Goal: Task Accomplishment & Management: Manage account settings

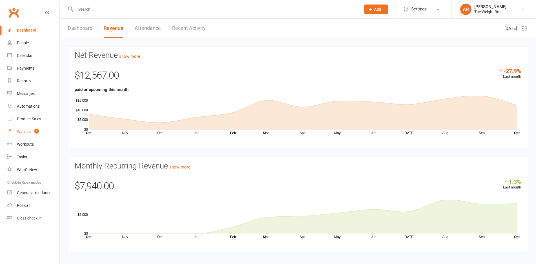
click at [28, 134] on link "Waivers 1" at bounding box center [33, 131] width 52 height 13
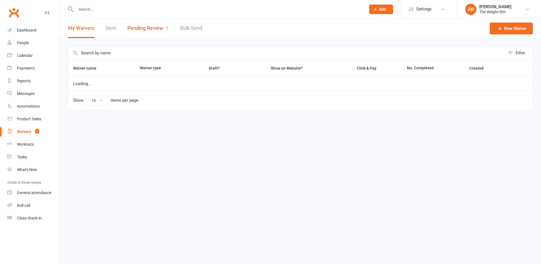
click at [152, 22] on link "Pending Review 1" at bounding box center [147, 28] width 41 height 19
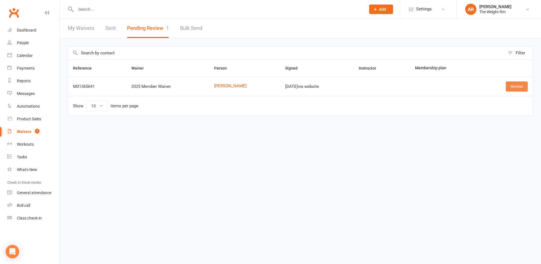
click at [524, 87] on link "Review" at bounding box center [517, 86] width 22 height 10
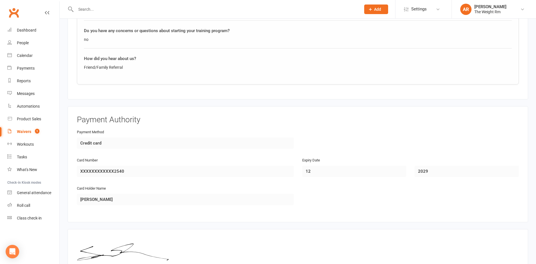
scroll to position [794, 0]
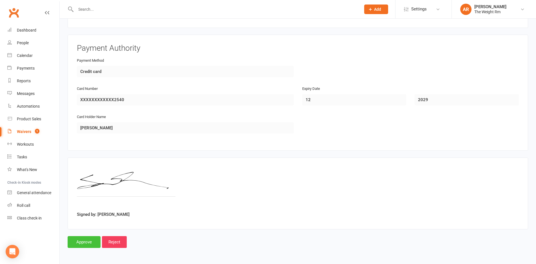
click at [81, 241] on input "Approve" at bounding box center [84, 242] width 33 height 12
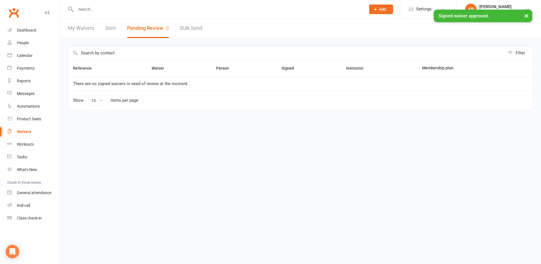
click at [76, 27] on link "My Waivers" at bounding box center [81, 28] width 26 height 19
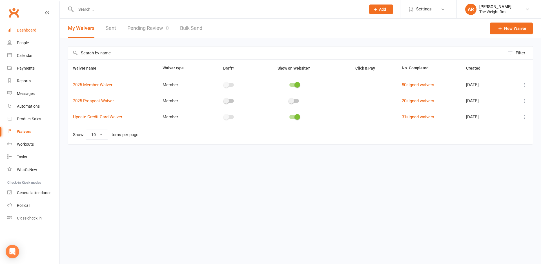
click at [36, 32] on link "Dashboard" at bounding box center [33, 30] width 52 height 13
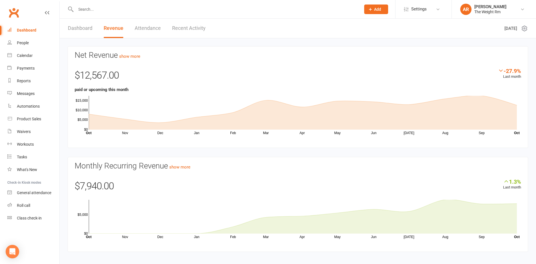
click at [206, 32] on div "Dashboard Revenue Attendance Recent Activity" at bounding box center [137, 28] width 154 height 19
click at [201, 27] on link "Recent Activity" at bounding box center [189, 28] width 34 height 19
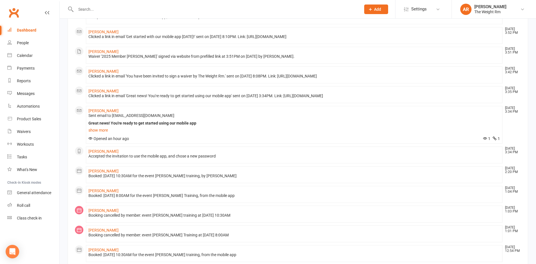
scroll to position [206, 0]
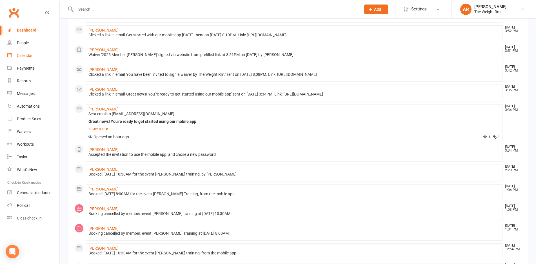
click at [40, 56] on link "Calendar" at bounding box center [33, 55] width 52 height 13
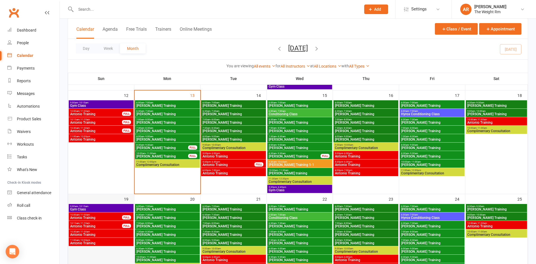
scroll to position [228, 0]
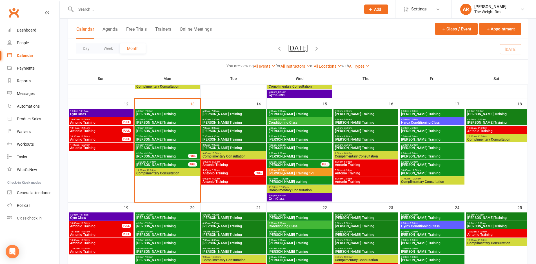
click at [174, 165] on span "[PERSON_NAME] Training" at bounding box center [162, 164] width 52 height 3
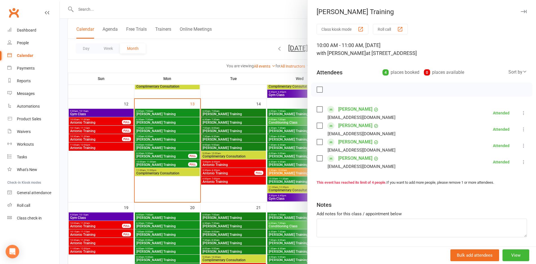
click at [174, 165] on div at bounding box center [298, 132] width 476 height 264
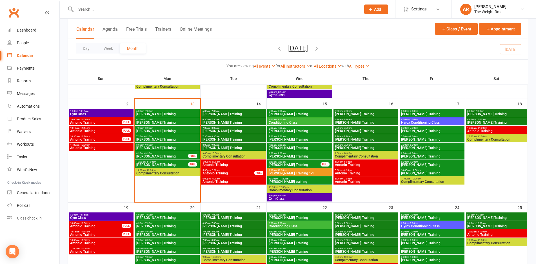
click at [173, 154] on span "8:30am - 9:30am" at bounding box center [162, 153] width 52 height 3
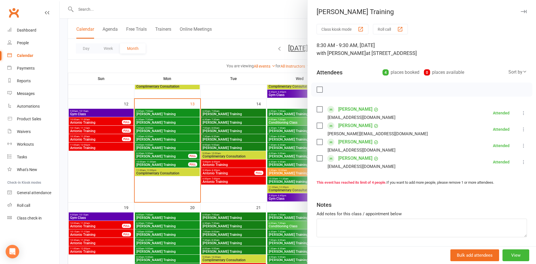
click at [173, 154] on div at bounding box center [298, 132] width 476 height 264
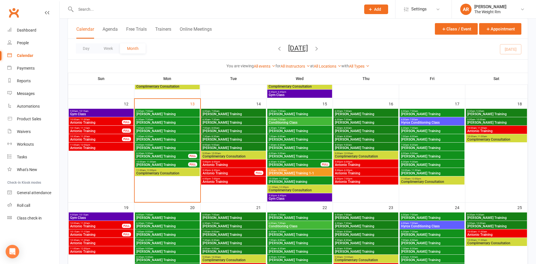
click at [219, 111] on span "- 7:00am" at bounding box center [214, 111] width 9 height 3
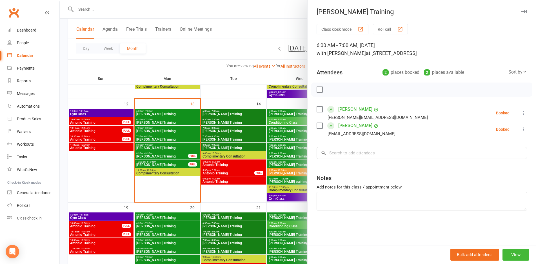
click at [219, 111] on div at bounding box center [298, 132] width 476 height 264
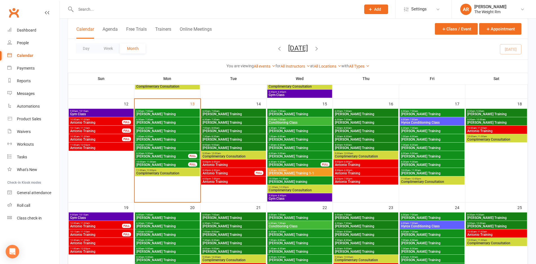
click at [221, 119] on span "6:30am - 7:30am" at bounding box center [233, 119] width 63 height 3
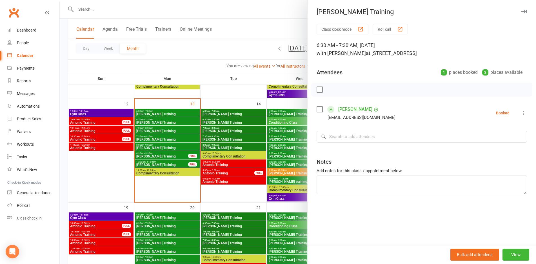
click at [220, 123] on div at bounding box center [298, 132] width 476 height 264
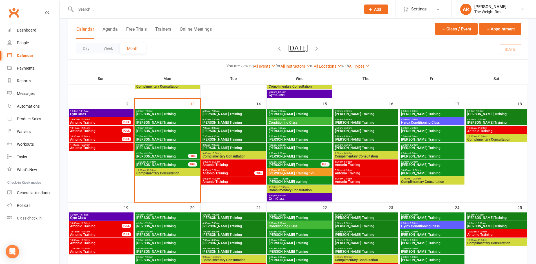
click at [223, 129] on span "7:00am - 8:00am" at bounding box center [233, 128] width 63 height 3
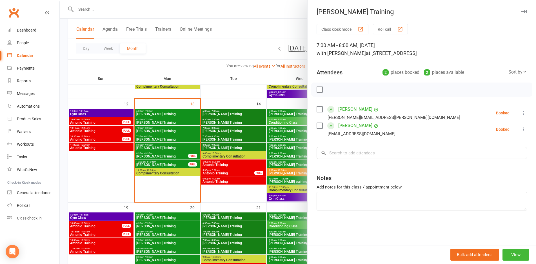
click at [223, 129] on div at bounding box center [298, 132] width 476 height 264
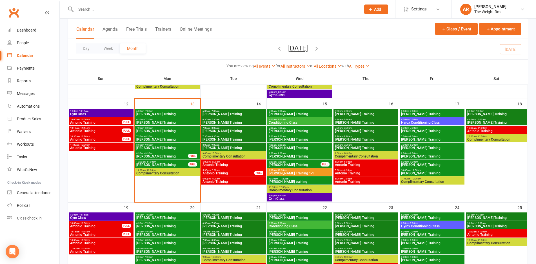
click at [223, 137] on span "7:30am - 8:30am" at bounding box center [233, 136] width 63 height 3
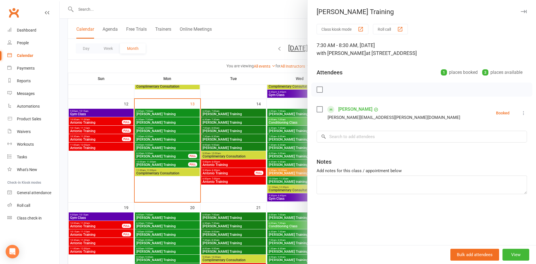
click at [223, 137] on div at bounding box center [298, 132] width 476 height 264
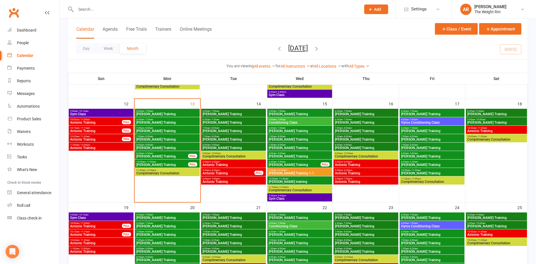
click at [222, 147] on span "[PERSON_NAME] Training" at bounding box center [233, 147] width 63 height 3
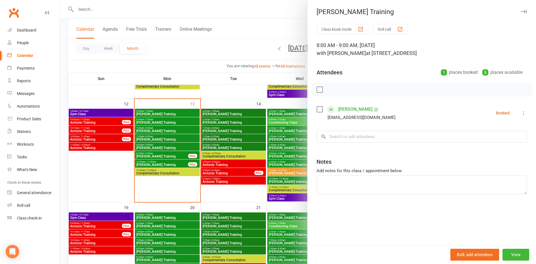
click at [222, 147] on div at bounding box center [298, 132] width 476 height 264
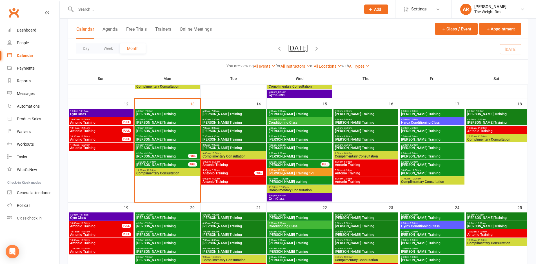
click at [228, 163] on span "Antonio Training" at bounding box center [233, 164] width 63 height 3
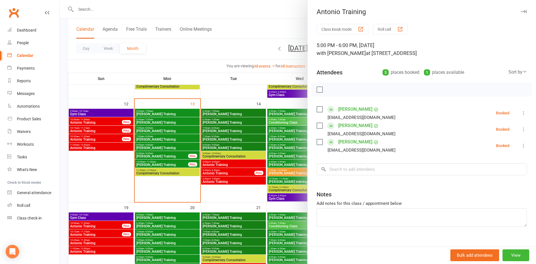
click at [228, 163] on div at bounding box center [298, 132] width 476 height 264
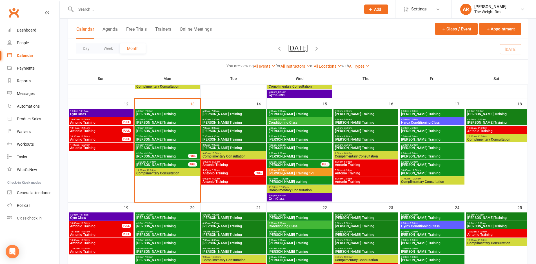
click at [232, 172] on span "Antonio Training" at bounding box center [228, 173] width 52 height 3
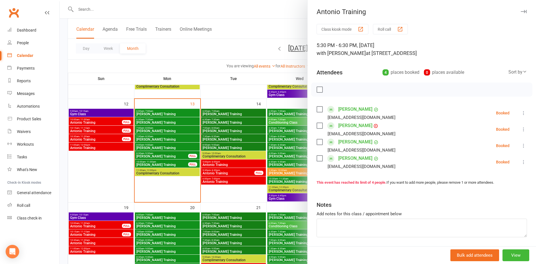
click at [232, 172] on div at bounding box center [298, 132] width 476 height 264
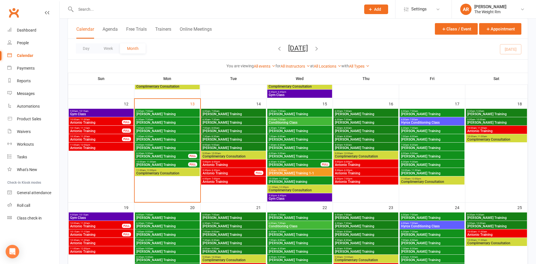
click at [231, 183] on span "Antonio Training" at bounding box center [233, 181] width 63 height 3
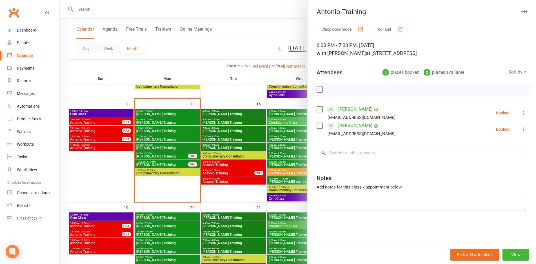
click at [231, 183] on div at bounding box center [298, 132] width 476 height 264
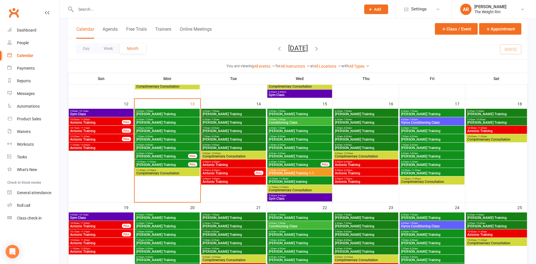
click at [312, 197] on span "Gym Class" at bounding box center [299, 198] width 63 height 3
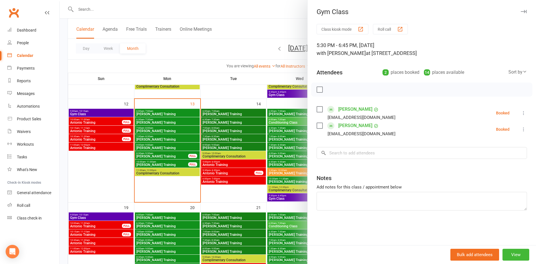
click at [284, 169] on div at bounding box center [298, 132] width 476 height 264
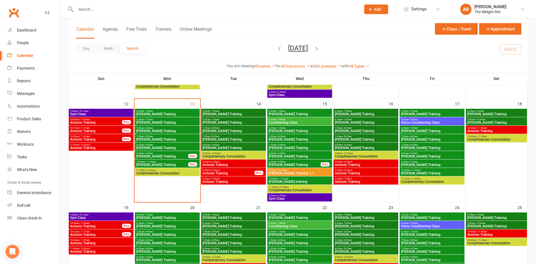
click at [359, 163] on span "5:00pm - 6:00pm" at bounding box center [366, 162] width 63 height 3
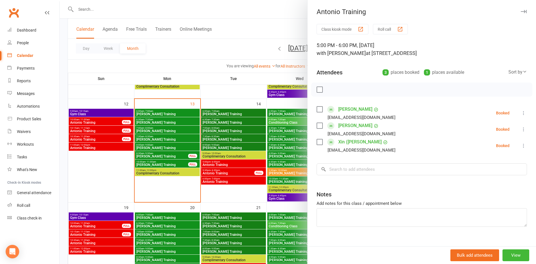
click at [294, 157] on div at bounding box center [298, 132] width 476 height 264
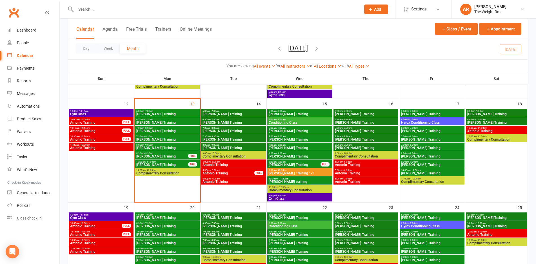
click at [358, 173] on span "Antonio Training" at bounding box center [366, 173] width 63 height 3
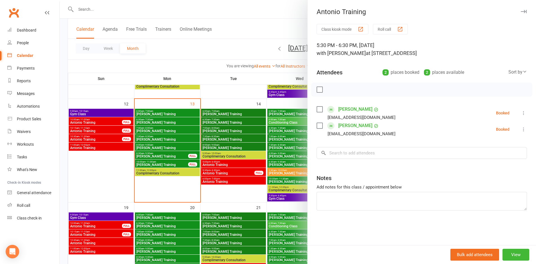
click at [296, 164] on div at bounding box center [298, 132] width 476 height 264
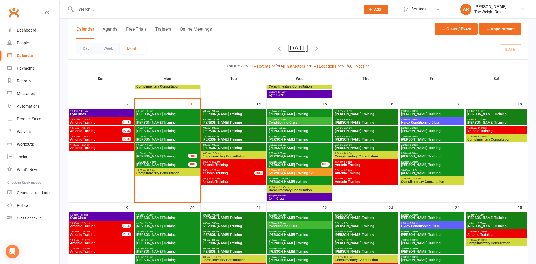
click at [361, 182] on span "Antonio Training" at bounding box center [366, 181] width 63 height 3
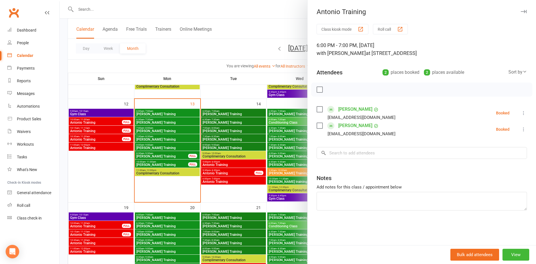
click at [277, 154] on div at bounding box center [298, 132] width 476 height 264
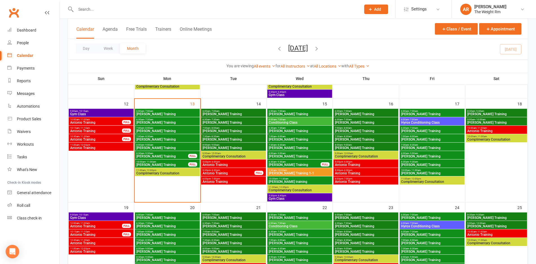
click at [418, 122] on span "Hyrox Conditioning Class" at bounding box center [432, 122] width 63 height 3
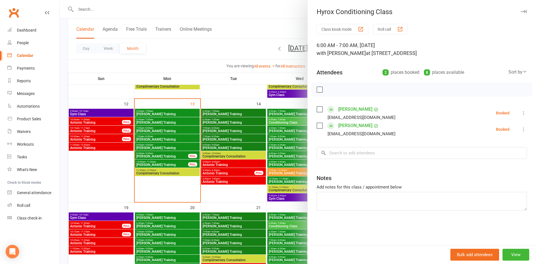
click at [299, 148] on div at bounding box center [298, 132] width 476 height 264
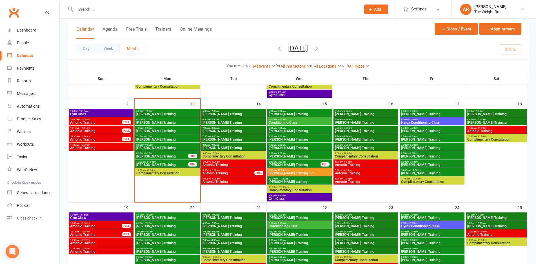
click at [389, 114] on span "[PERSON_NAME] Training" at bounding box center [366, 113] width 63 height 3
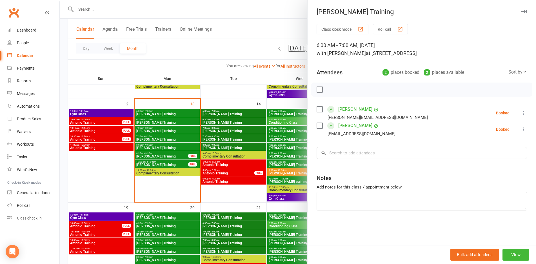
click at [294, 149] on div at bounding box center [298, 132] width 476 height 264
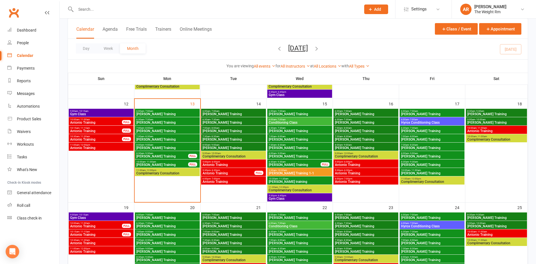
click at [510, 128] on span "10:00am - 11:00am" at bounding box center [496, 128] width 59 height 3
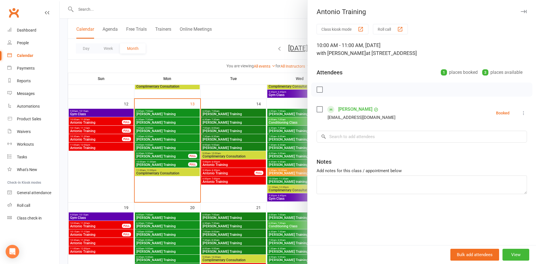
click at [283, 156] on div at bounding box center [298, 132] width 476 height 264
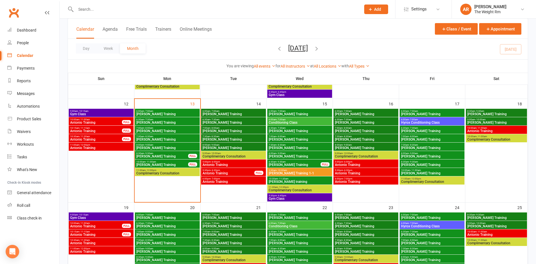
click at [492, 121] on span "[PERSON_NAME] Training" at bounding box center [496, 122] width 59 height 3
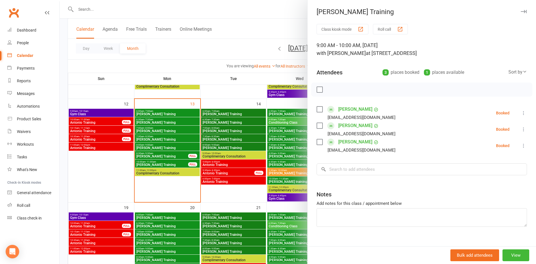
click at [265, 150] on div at bounding box center [298, 132] width 476 height 264
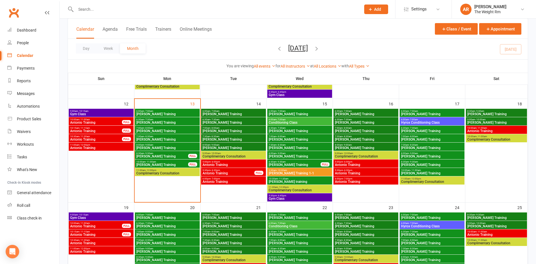
click at [485, 109] on div "8:30am - 9:30am [PERSON_NAME] Training" at bounding box center [496, 113] width 61 height 8
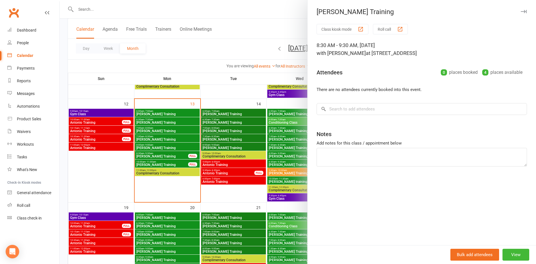
click at [219, 170] on div at bounding box center [298, 132] width 476 height 264
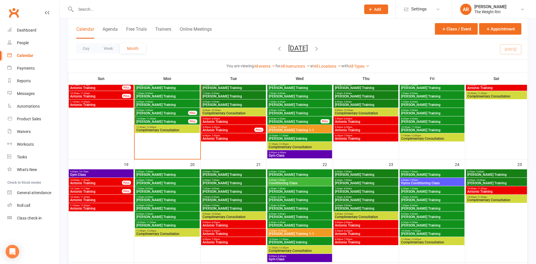
scroll to position [275, 0]
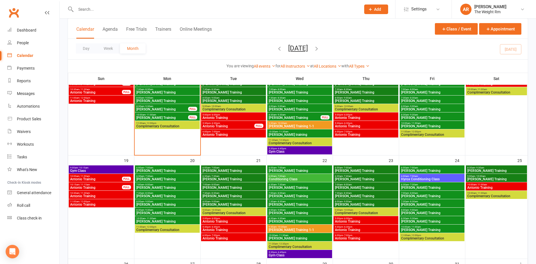
click at [103, 179] on span "Antonio Training" at bounding box center [96, 178] width 52 height 3
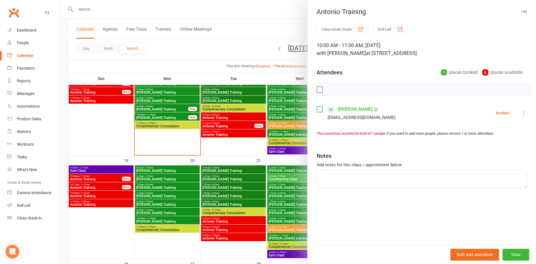
click at [103, 179] on div at bounding box center [298, 132] width 476 height 264
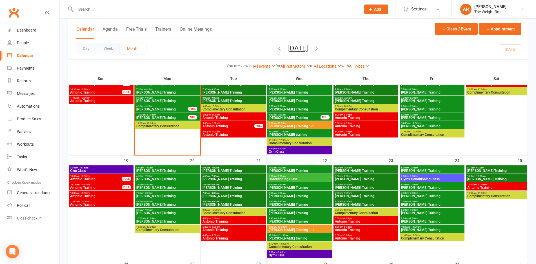
click at [105, 185] on span "10:15am - 11:15am" at bounding box center [96, 184] width 52 height 3
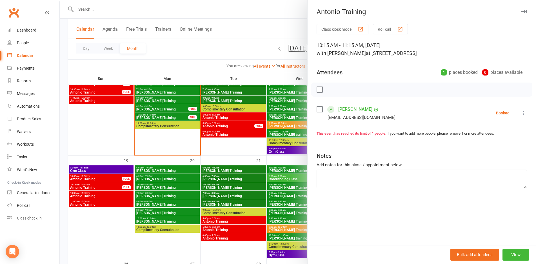
click at [105, 185] on div at bounding box center [298, 132] width 476 height 264
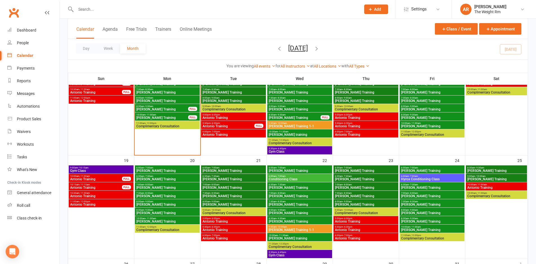
click at [109, 197] on span "Antonio Training" at bounding box center [101, 195] width 63 height 3
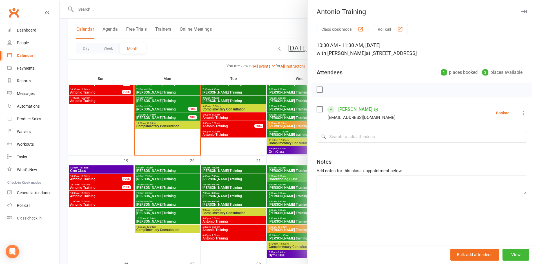
click at [109, 197] on div at bounding box center [298, 132] width 476 height 264
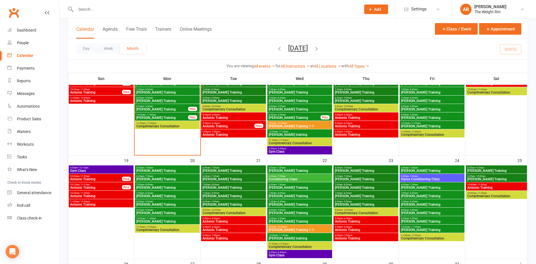
click at [109, 201] on span "11:00am - 12:00pm" at bounding box center [101, 201] width 63 height 3
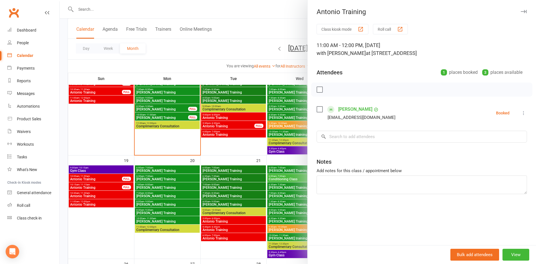
click at [109, 201] on div at bounding box center [298, 132] width 476 height 264
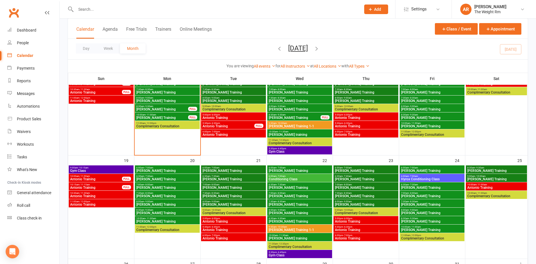
click at [104, 170] on span "Gym Class" at bounding box center [101, 170] width 63 height 3
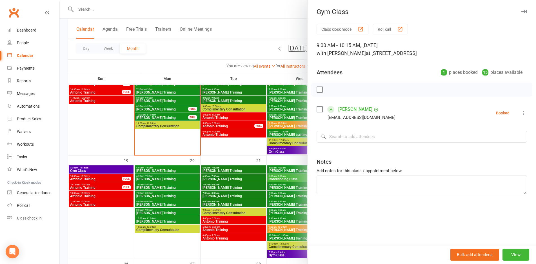
click at [104, 170] on div at bounding box center [298, 132] width 476 height 264
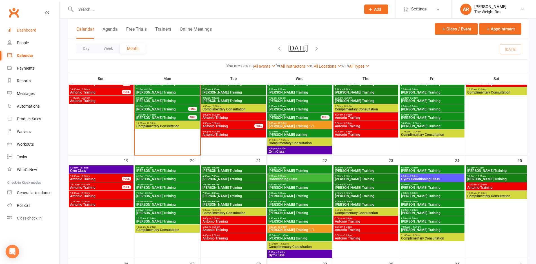
click at [38, 26] on link "Dashboard" at bounding box center [33, 30] width 52 height 13
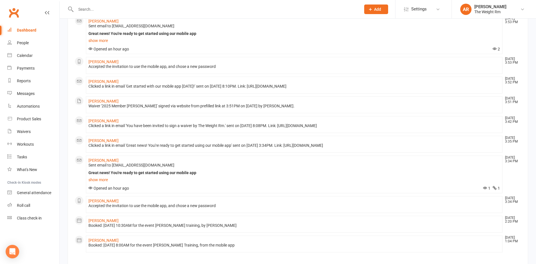
scroll to position [282, 0]
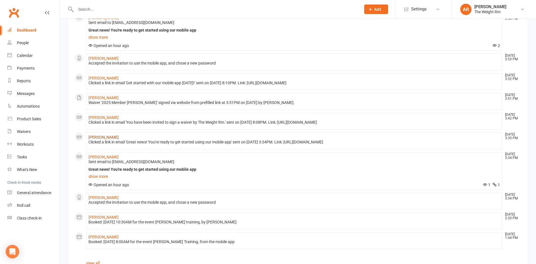
click at [97, 139] on link "[PERSON_NAME]" at bounding box center [103, 137] width 30 height 5
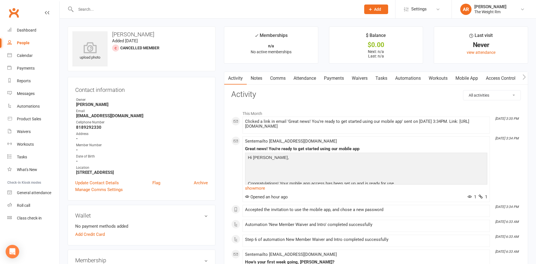
click at [354, 84] on link "Waivers" at bounding box center [360, 78] width 24 height 13
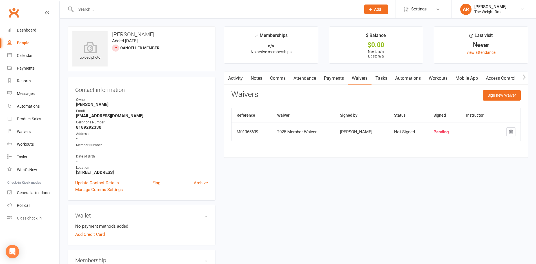
click at [437, 133] on div "Pending" at bounding box center [445, 132] width 23 height 5
click at [397, 137] on td "Not Signed" at bounding box center [408, 132] width 39 height 18
click at [528, 75] on div "Activity Notes Comms Attendance Payments Waivers Tasks Automations Workouts Mob…" at bounding box center [376, 115] width 304 height 86
click at [526, 77] on icon "button" at bounding box center [524, 77] width 3 height 6
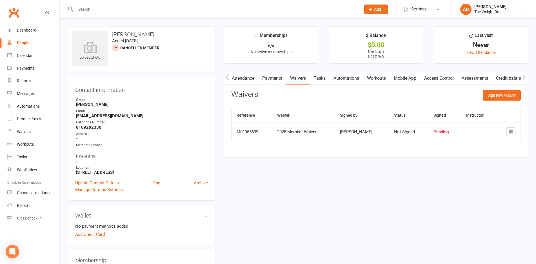
click at [526, 77] on icon "button" at bounding box center [524, 77] width 3 height 6
click at [525, 75] on icon "button" at bounding box center [524, 77] width 3 height 6
click at [244, 80] on link "Attendance" at bounding box center [243, 78] width 30 height 13
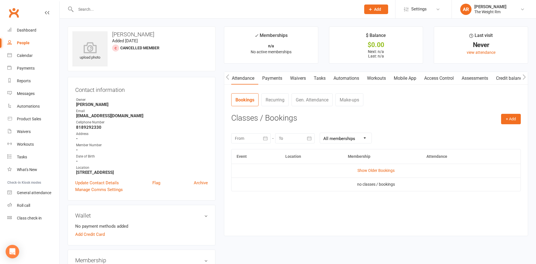
click at [230, 80] on button "button" at bounding box center [227, 78] width 7 height 13
click at [232, 80] on link "Activity" at bounding box center [235, 78] width 23 height 13
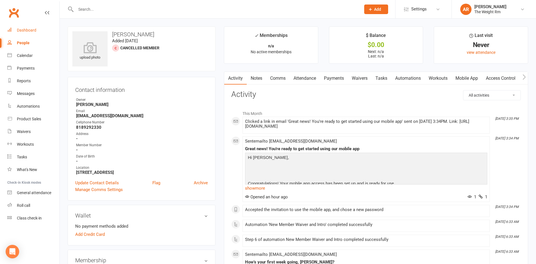
click at [42, 33] on link "Dashboard" at bounding box center [33, 30] width 52 height 13
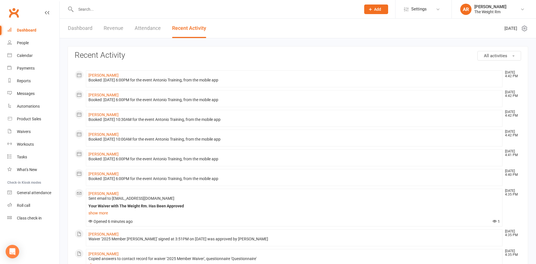
click at [82, 34] on link "Dashboard" at bounding box center [80, 28] width 25 height 19
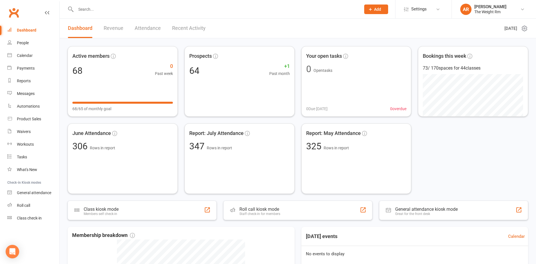
click at [119, 24] on link "Revenue" at bounding box center [114, 28] width 20 height 19
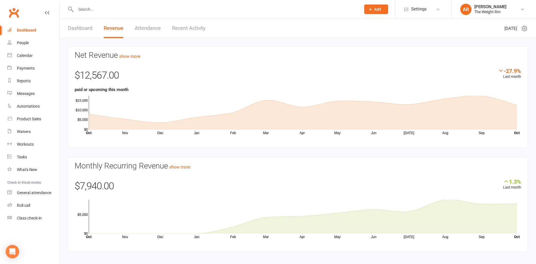
click at [177, 26] on link "Recent Activity" at bounding box center [189, 28] width 34 height 19
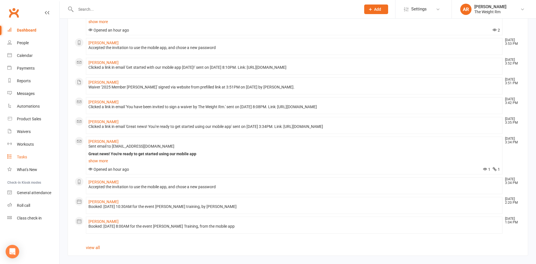
scroll to position [302, 0]
click at [29, 32] on div "Dashboard" at bounding box center [26, 30] width 19 height 5
click at [29, 59] on link "Calendar" at bounding box center [33, 55] width 52 height 13
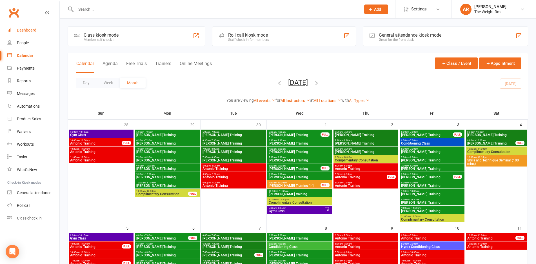
click at [27, 30] on div "Dashboard" at bounding box center [26, 30] width 19 height 5
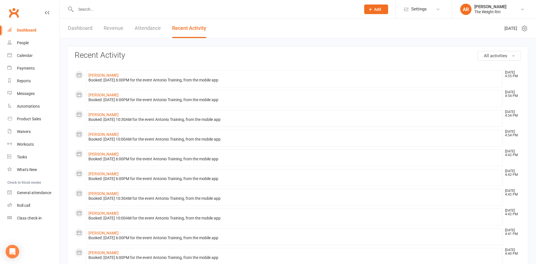
click at [116, 27] on link "Revenue" at bounding box center [114, 28] width 20 height 19
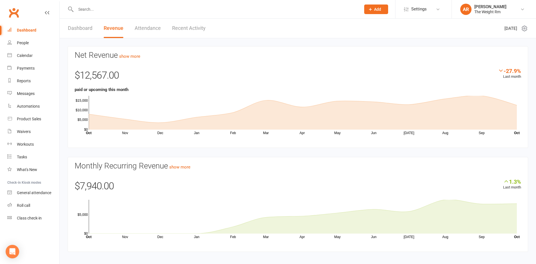
click at [85, 32] on link "Dashboard" at bounding box center [80, 28] width 25 height 19
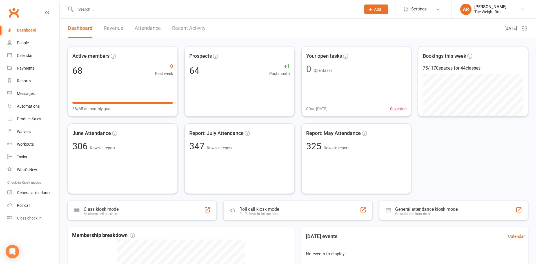
click at [102, 6] on input "text" at bounding box center [215, 9] width 283 height 8
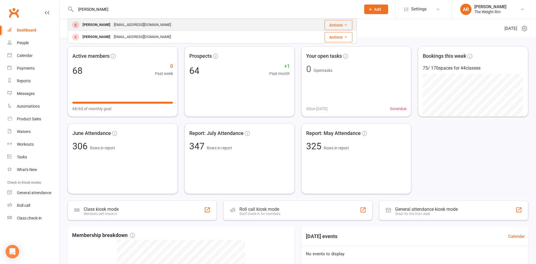
type input "[PERSON_NAME]"
click at [94, 23] on div "[PERSON_NAME]" at bounding box center [96, 25] width 31 height 8
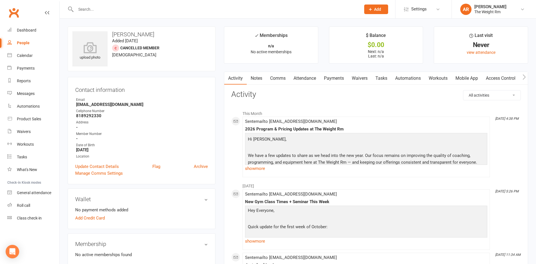
click at [124, 13] on div at bounding box center [212, 9] width 289 height 18
click at [123, 10] on input "text" at bounding box center [215, 9] width 283 height 8
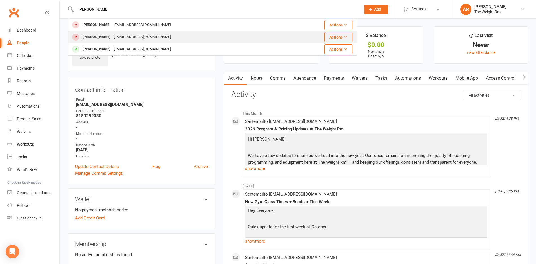
type input "[PERSON_NAME]"
click at [97, 38] on div "[PERSON_NAME]" at bounding box center [96, 37] width 31 height 8
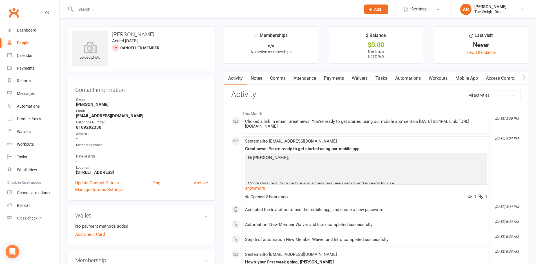
click at [332, 80] on link "Payments" at bounding box center [334, 78] width 28 height 13
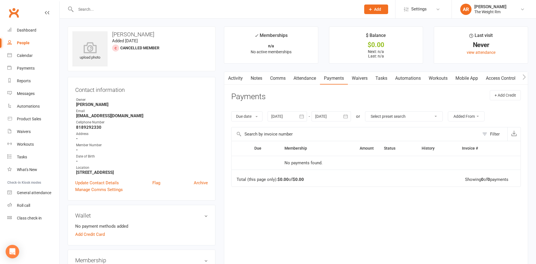
click at [363, 81] on link "Waivers" at bounding box center [360, 78] width 24 height 13
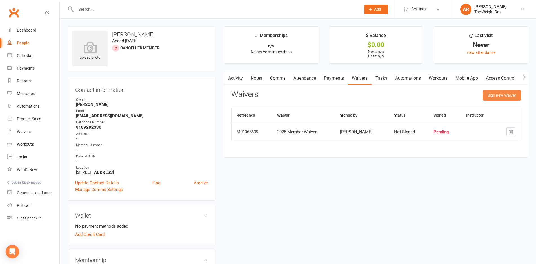
click at [491, 97] on button "Sign new Waiver" at bounding box center [502, 95] width 38 height 10
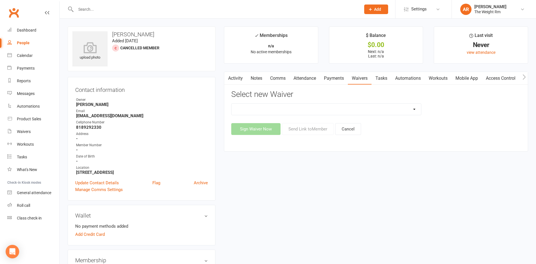
click at [303, 110] on select "2025 Member Waiver 2025 Prospect Waiver Update Credit Card Waiver" at bounding box center [327, 109] width 190 height 11
select select "12594"
click at [232, 104] on select "2025 Member Waiver 2025 Prospect Waiver Update Credit Card Waiver" at bounding box center [327, 109] width 190 height 11
click at [330, 130] on button "Send Link to Member" at bounding box center [308, 129] width 52 height 12
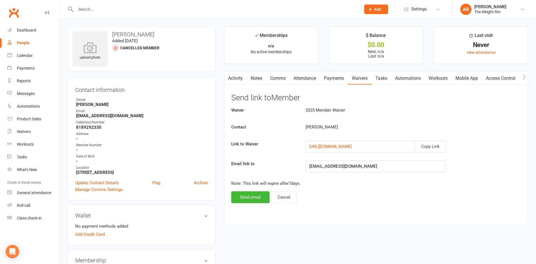
click at [243, 203] on div "Activity Notes Comms Attendance Payments Waivers Tasks Automations Workouts Mob…" at bounding box center [376, 149] width 304 height 154
click at [244, 199] on button "Send email" at bounding box center [250, 197] width 38 height 12
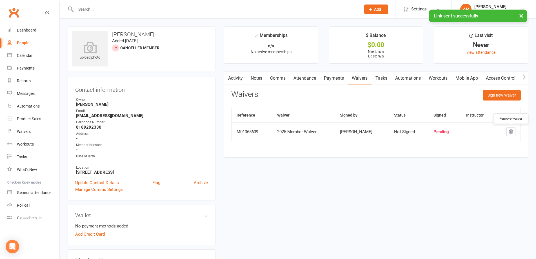
click at [511, 131] on icon "button" at bounding box center [511, 132] width 4 height 4
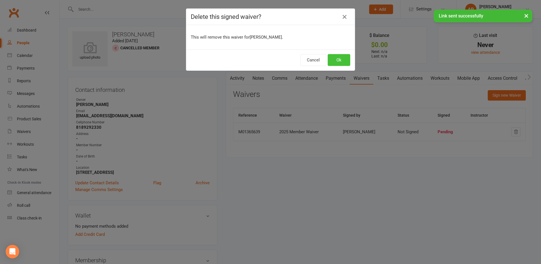
click at [338, 58] on button "Ok" at bounding box center [339, 60] width 23 height 12
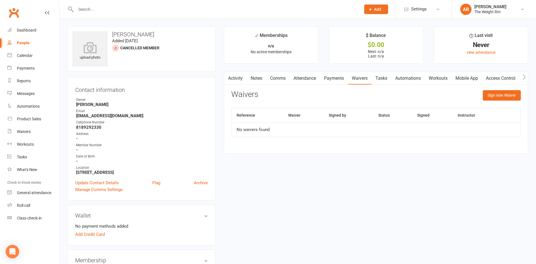
click at [237, 78] on link "Activity" at bounding box center [235, 78] width 23 height 13
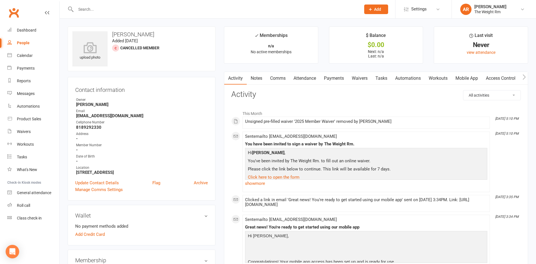
click at [335, 78] on link "Payments" at bounding box center [334, 78] width 28 height 13
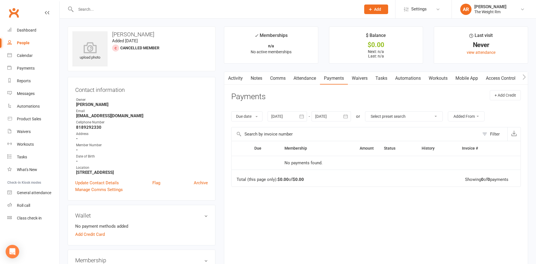
click at [362, 77] on link "Waivers" at bounding box center [360, 78] width 24 height 13
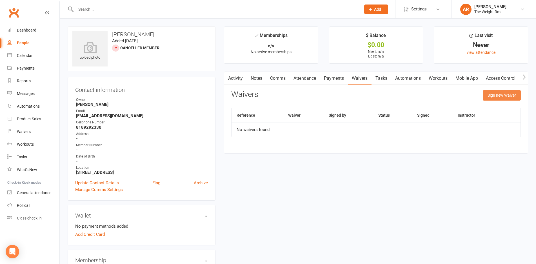
click at [498, 95] on button "Sign new Waiver" at bounding box center [502, 95] width 38 height 10
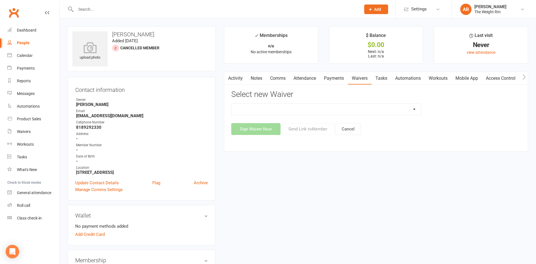
click at [300, 114] on select "2025 Member Waiver 2025 Prospect Waiver Update Credit Card Waiver" at bounding box center [327, 109] width 190 height 11
click at [225, 94] on div "Activity Notes Comms Attendance Payments Waivers Tasks Automations Workouts Mob…" at bounding box center [376, 112] width 304 height 80
click at [230, 84] on button "button" at bounding box center [227, 78] width 7 height 13
click at [231, 81] on link "Activity" at bounding box center [235, 78] width 23 height 13
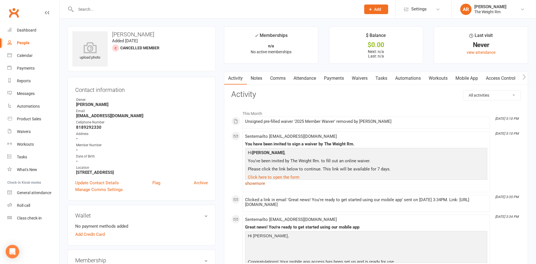
click at [254, 182] on link "show more" at bounding box center [366, 183] width 242 height 8
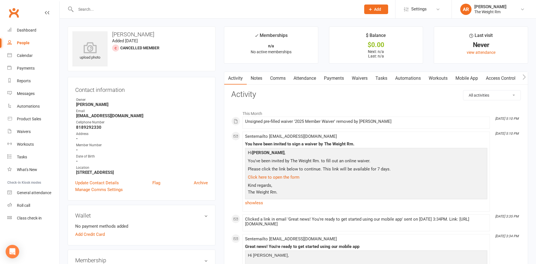
click at [361, 76] on link "Waivers" at bounding box center [360, 78] width 24 height 13
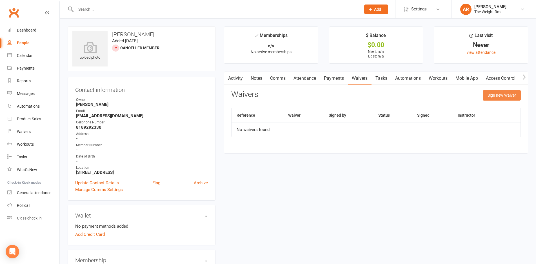
click at [495, 94] on button "Sign new Waiver" at bounding box center [502, 95] width 38 height 10
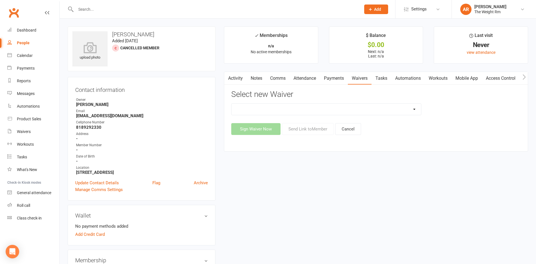
click at [330, 110] on select "2025 Member Waiver 2025 Prospect Waiver Update Credit Card Waiver" at bounding box center [327, 109] width 190 height 11
select select "12594"
click at [232, 104] on select "2025 Member Waiver 2025 Prospect Waiver Update Credit Card Waiver" at bounding box center [327, 109] width 190 height 11
click at [299, 130] on button "Send Link to Member" at bounding box center [308, 129] width 52 height 12
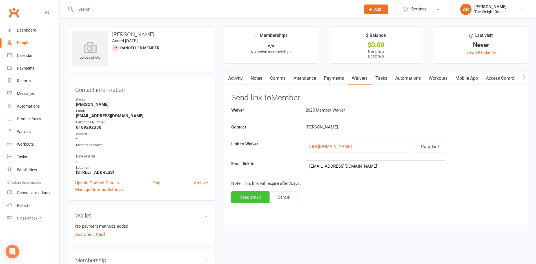
click at [248, 199] on button "Send email" at bounding box center [250, 197] width 38 height 12
